Goal: Information Seeking & Learning: Find specific fact

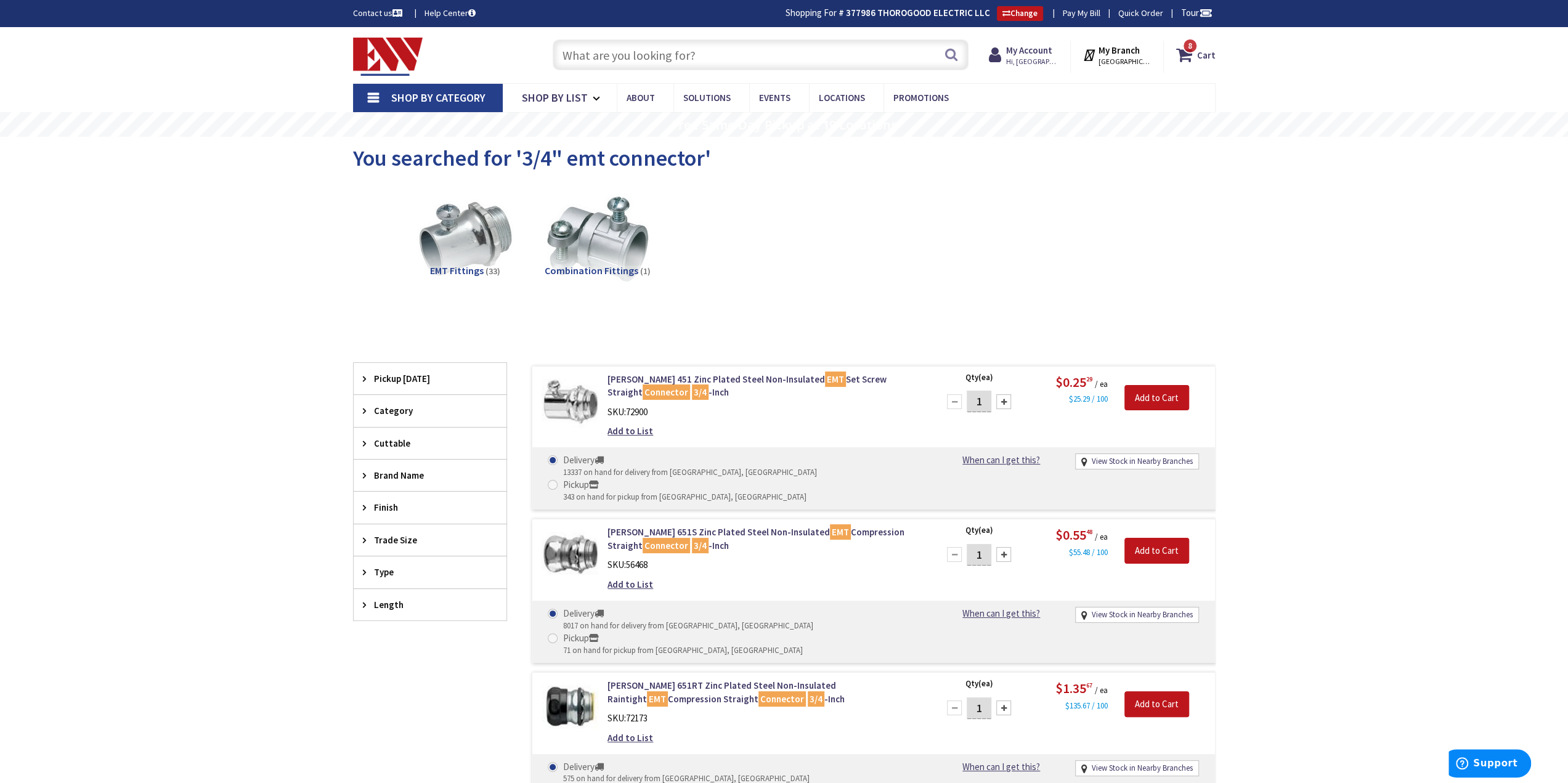
click at [766, 55] on input "text" at bounding box center [760, 55] width 416 height 31
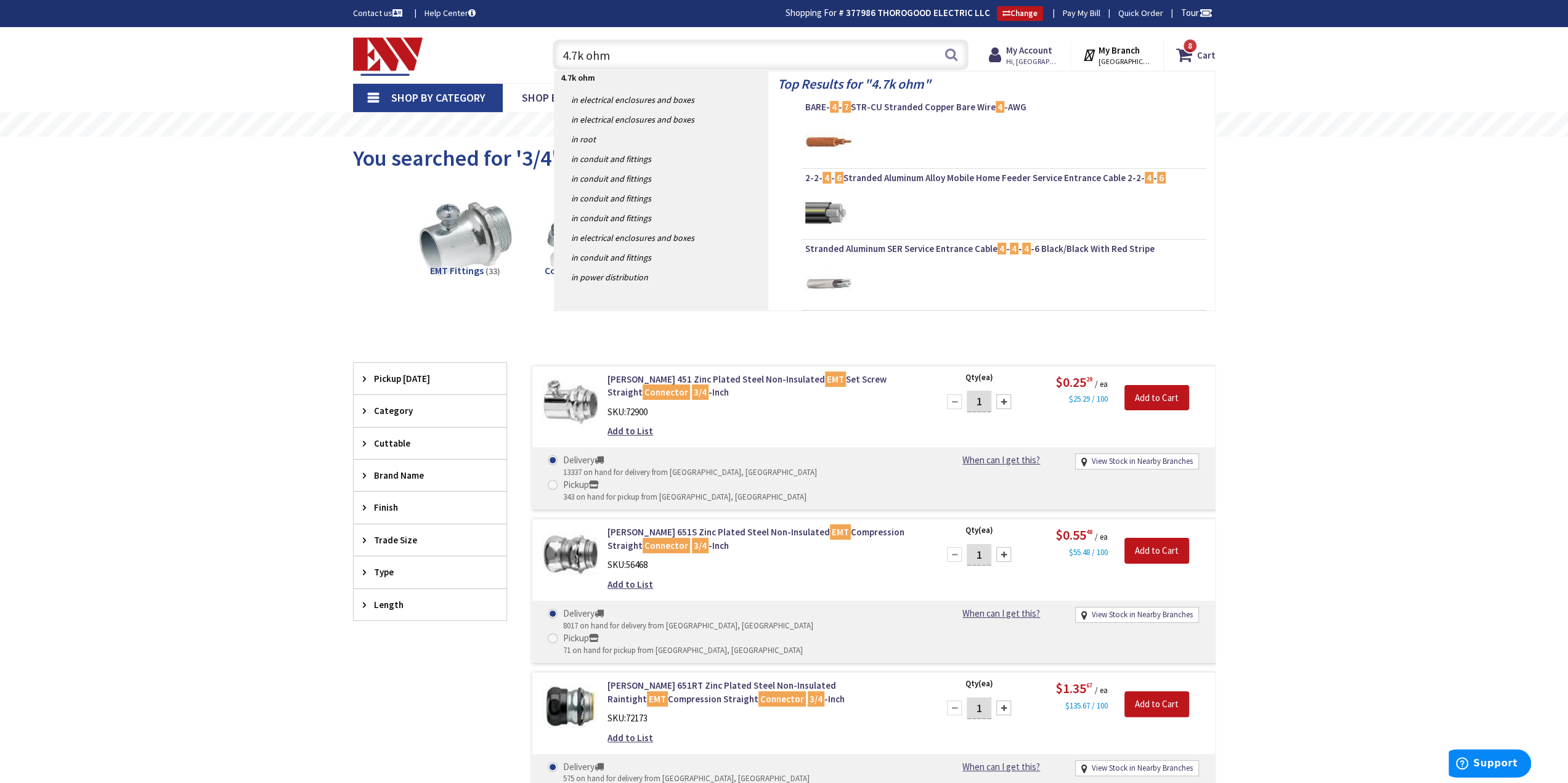
type input "4.7k ohm"
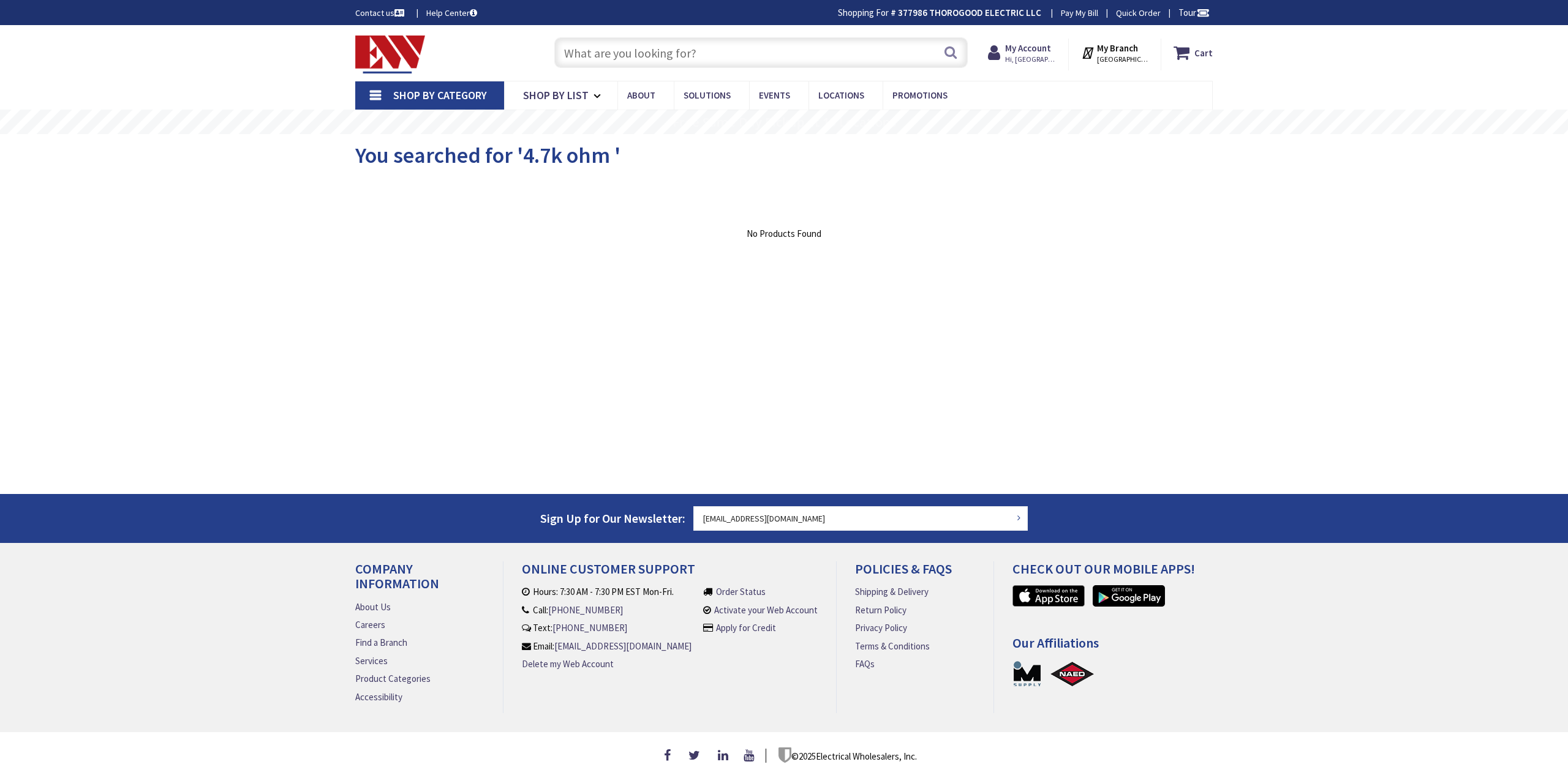
type input "[GEOGRAPHIC_DATA], [GEOGRAPHIC_DATA]"
click at [636, 61] on input "text" at bounding box center [761, 52] width 414 height 31
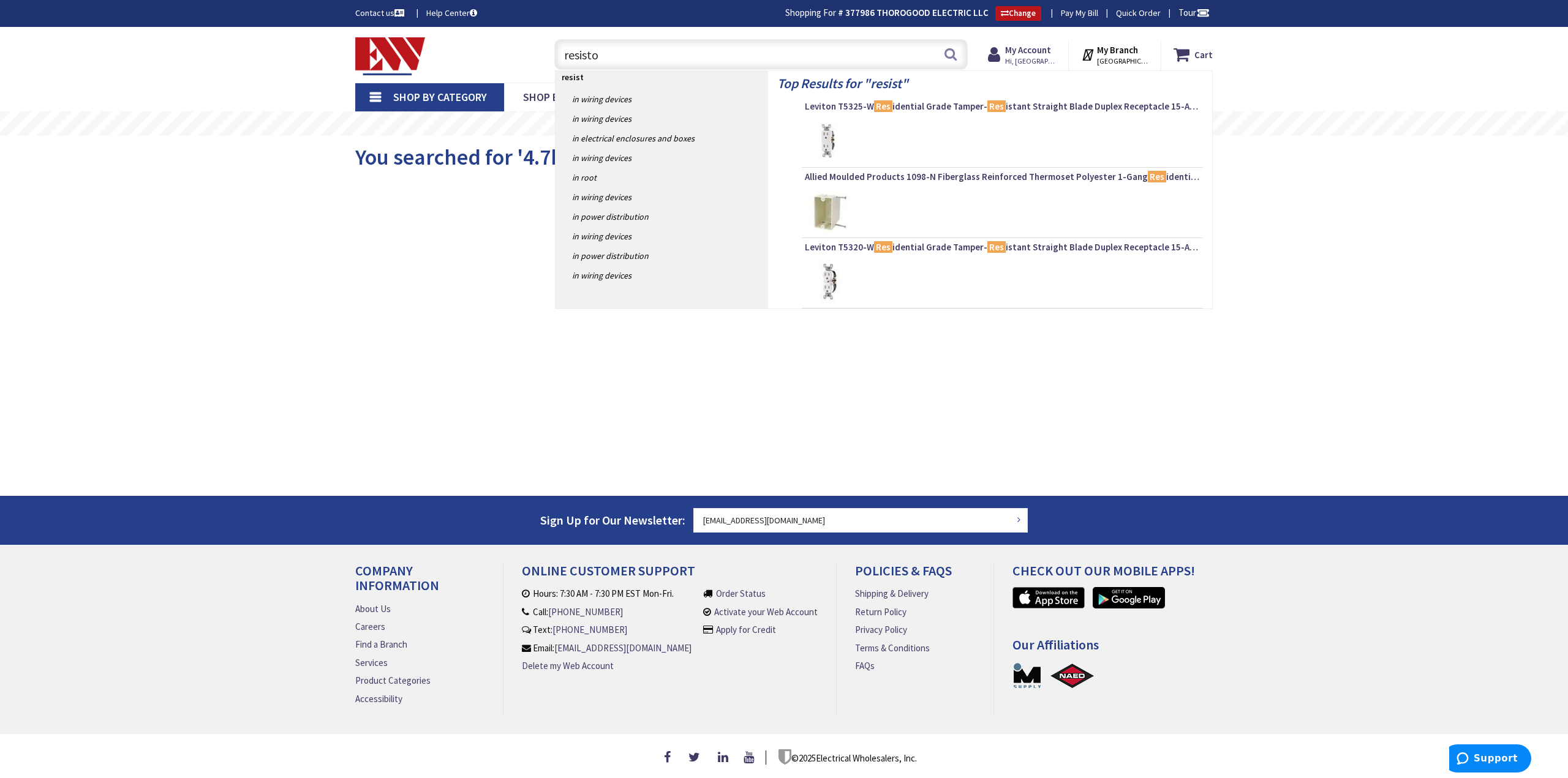
type input "resistor"
